Goal: Find specific page/section: Find specific page/section

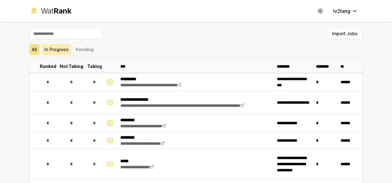
click at [60, 46] on button "In Progress" at bounding box center [56, 49] width 29 height 11
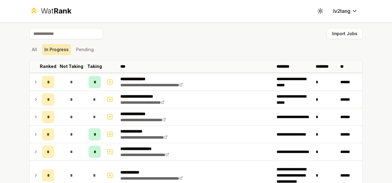
drag, startPoint x: 77, startPoint y: 48, endPoint x: 60, endPoint y: 49, distance: 16.9
click at [77, 48] on button "Pending" at bounding box center [84, 49] width 23 height 11
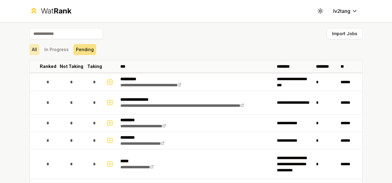
click at [34, 49] on button "All" at bounding box center [34, 49] width 10 height 11
click at [32, 49] on button "All" at bounding box center [34, 49] width 10 height 11
click at [54, 49] on button "In Progress" at bounding box center [56, 49] width 29 height 11
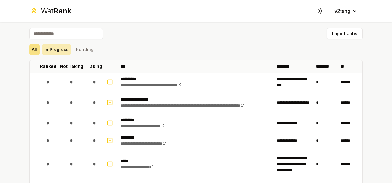
click at [52, 48] on button "In Progress" at bounding box center [56, 49] width 29 height 11
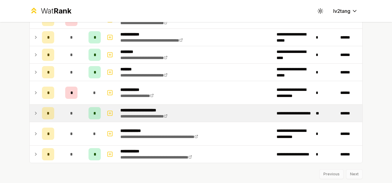
scroll to position [219, 0]
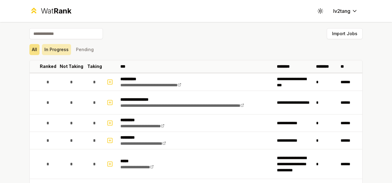
click at [48, 51] on button "In Progress" at bounding box center [56, 49] width 29 height 11
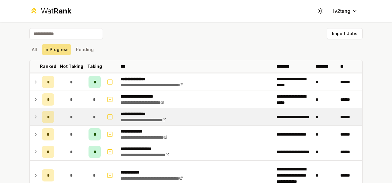
click at [206, 115] on td "**********" at bounding box center [196, 116] width 156 height 17
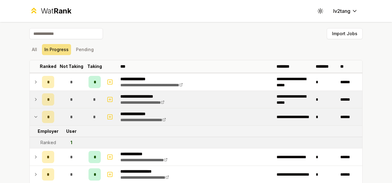
click at [34, 99] on icon at bounding box center [35, 99] width 5 height 7
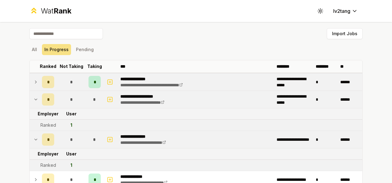
click at [36, 84] on td at bounding box center [35, 81] width 10 height 17
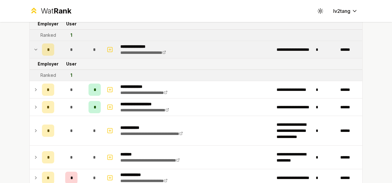
scroll to position [122, 0]
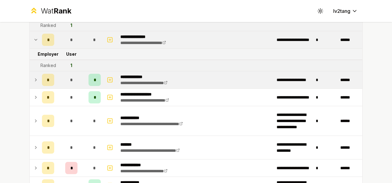
click at [34, 82] on icon at bounding box center [35, 79] width 5 height 7
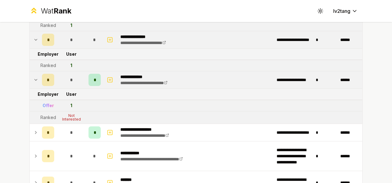
scroll to position [92, 0]
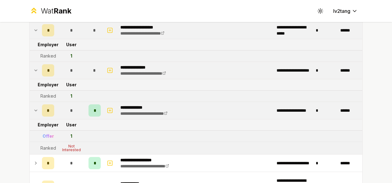
click at [33, 72] on icon at bounding box center [35, 70] width 5 height 7
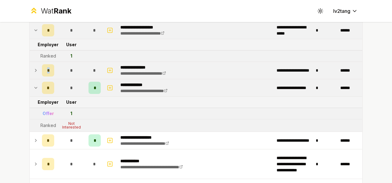
click at [33, 72] on icon at bounding box center [35, 70] width 5 height 7
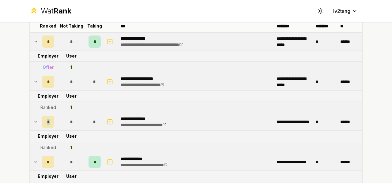
scroll to position [31, 0]
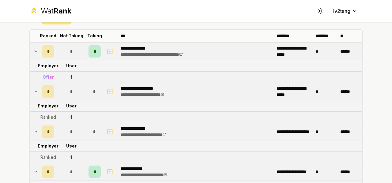
click at [34, 129] on icon at bounding box center [35, 131] width 5 height 7
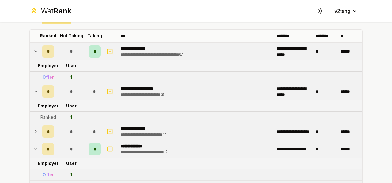
click at [34, 88] on icon at bounding box center [35, 91] width 5 height 7
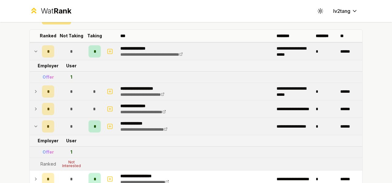
click at [34, 88] on icon at bounding box center [35, 91] width 5 height 7
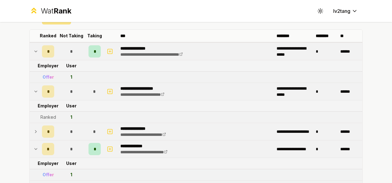
click at [34, 88] on icon at bounding box center [35, 91] width 5 height 7
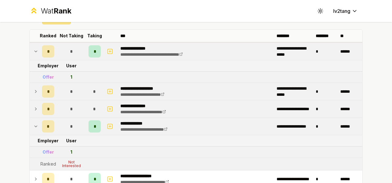
click at [31, 51] on td at bounding box center [35, 51] width 10 height 17
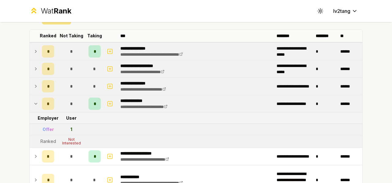
click at [31, 51] on td at bounding box center [35, 51] width 10 height 17
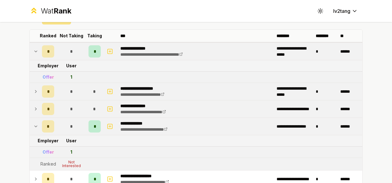
click at [33, 88] on icon at bounding box center [35, 91] width 5 height 7
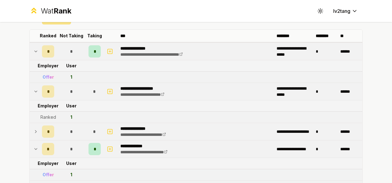
click at [33, 88] on icon at bounding box center [35, 91] width 5 height 7
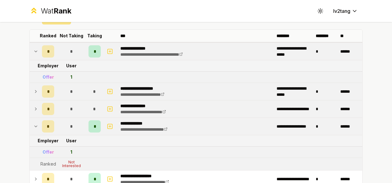
click at [33, 53] on icon at bounding box center [35, 51] width 5 height 7
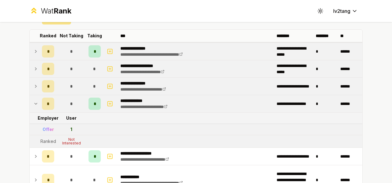
click at [33, 82] on td at bounding box center [35, 86] width 10 height 17
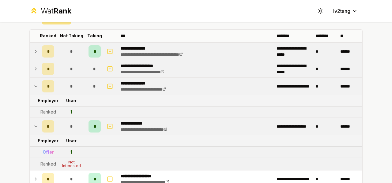
click at [33, 82] on td at bounding box center [35, 86] width 10 height 17
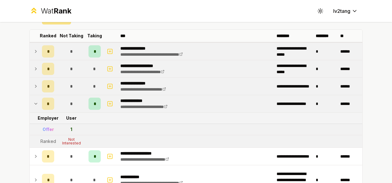
scroll to position [61, 0]
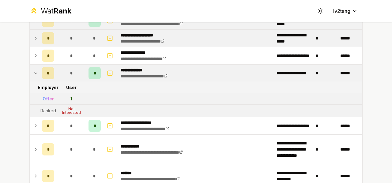
click at [35, 74] on icon at bounding box center [35, 72] width 5 height 7
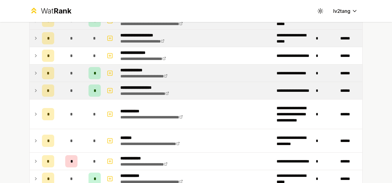
click at [34, 93] on icon at bounding box center [35, 90] width 5 height 7
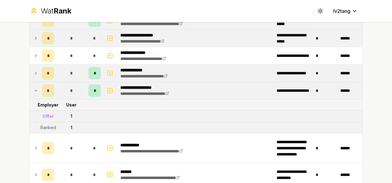
click at [34, 93] on icon at bounding box center [35, 90] width 5 height 7
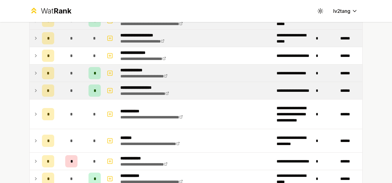
click at [34, 93] on icon at bounding box center [35, 90] width 5 height 7
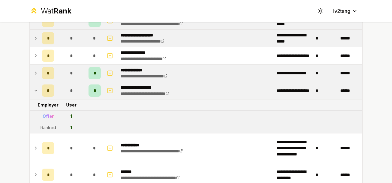
click at [34, 93] on icon at bounding box center [35, 90] width 5 height 7
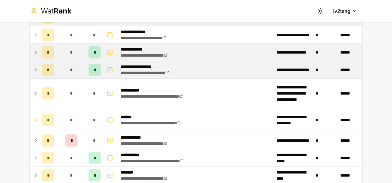
scroll to position [92, 0]
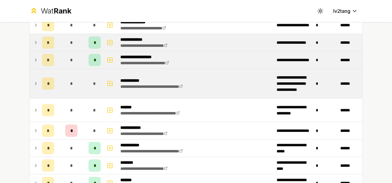
click at [35, 83] on icon at bounding box center [35, 83] width 5 height 7
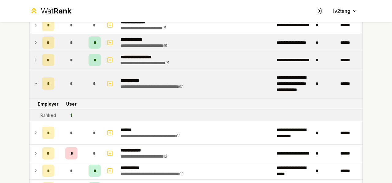
click at [35, 83] on icon at bounding box center [35, 83] width 5 height 7
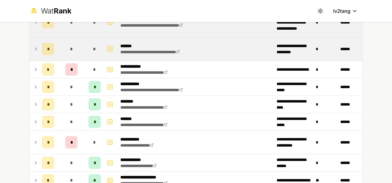
scroll to position [184, 0]
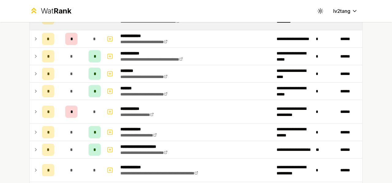
click at [35, 84] on td at bounding box center [35, 91] width 10 height 17
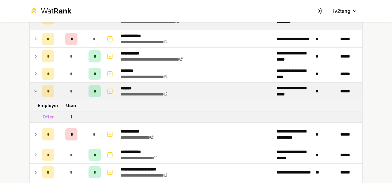
click at [35, 84] on td at bounding box center [35, 91] width 10 height 17
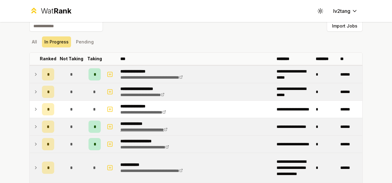
scroll to position [0, 0]
